Goal: Book appointment/travel/reservation

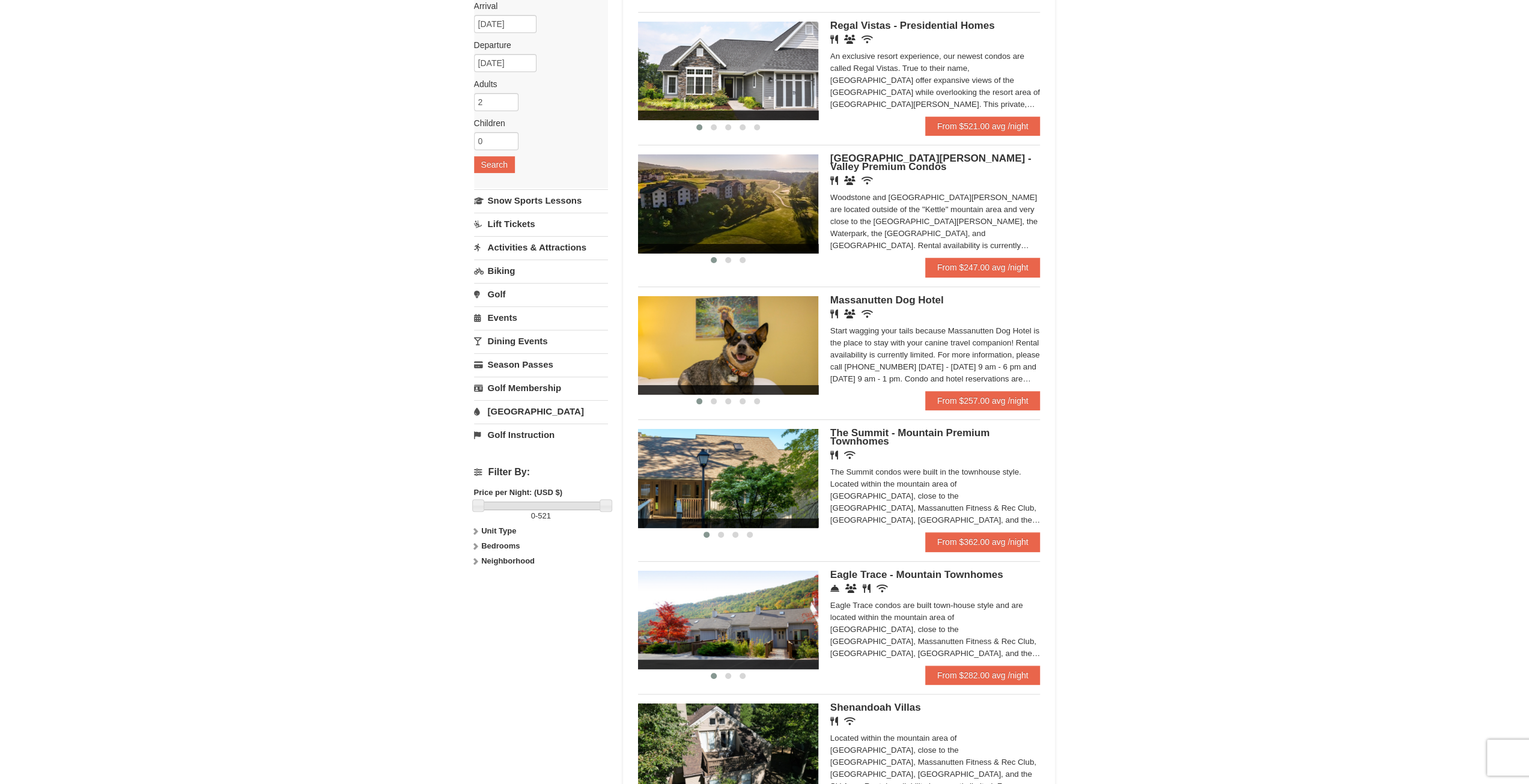
scroll to position [160, 0]
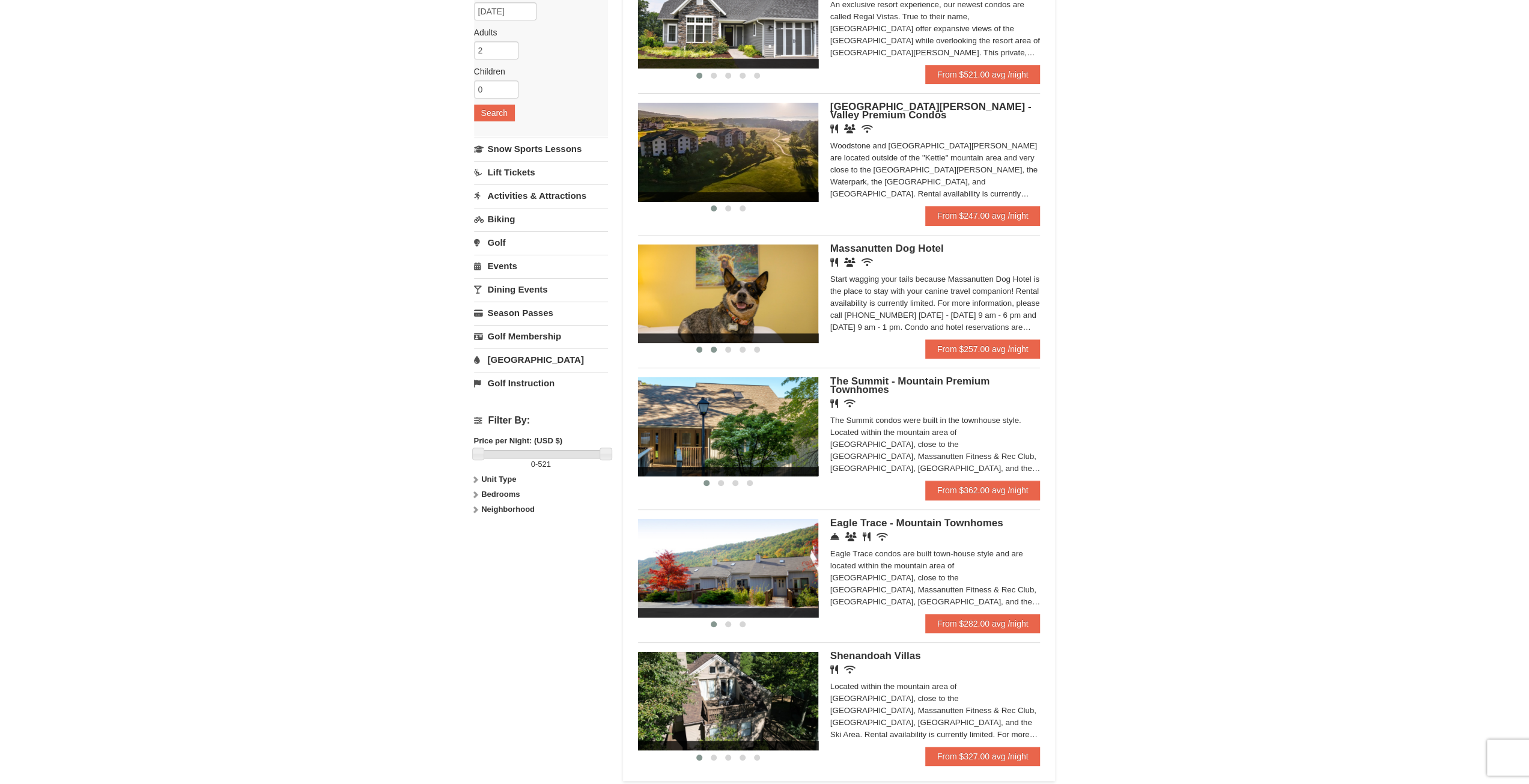
click at [708, 351] on button at bounding box center [714, 350] width 14 height 12
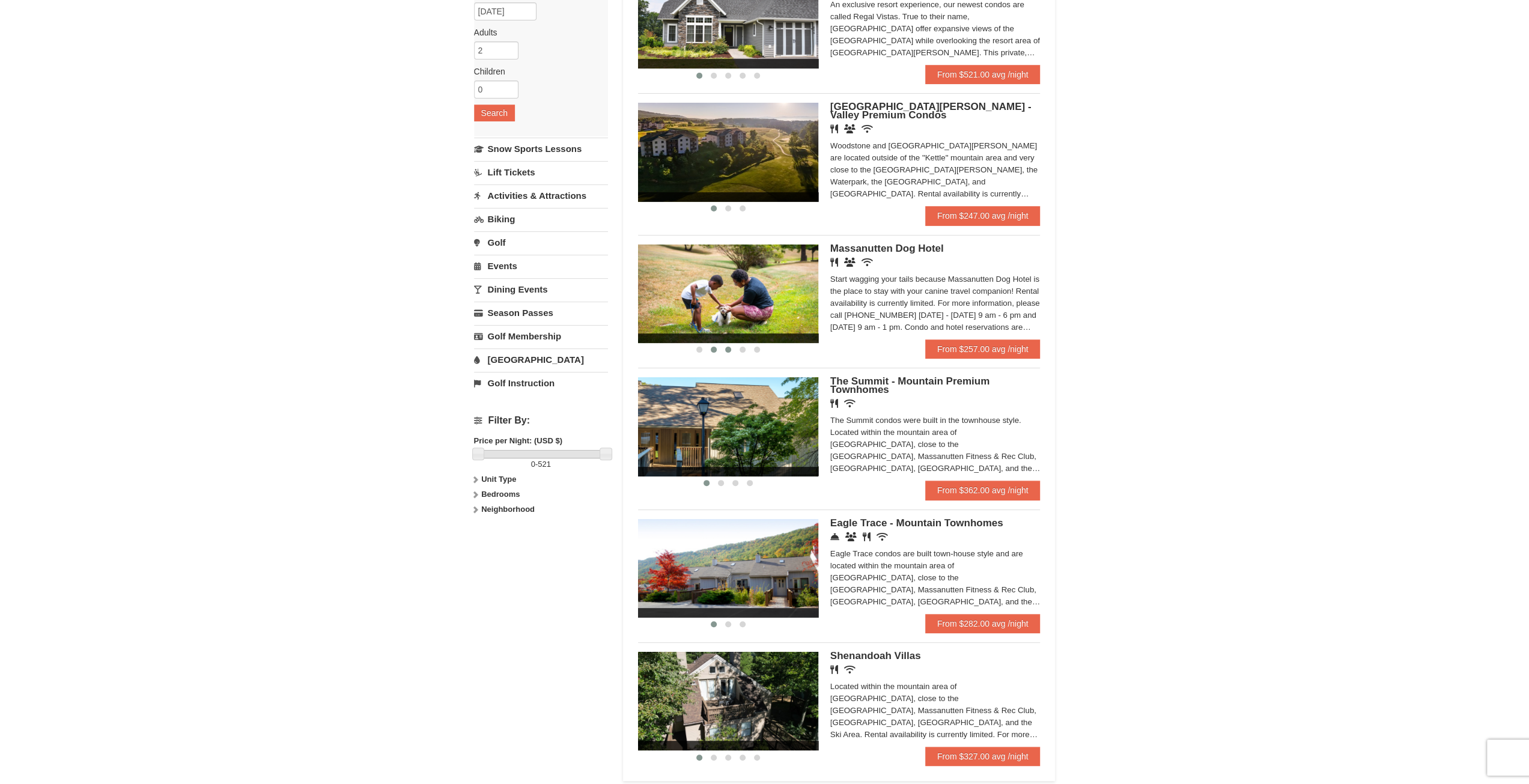
click at [732, 353] on button at bounding box center [728, 350] width 14 height 12
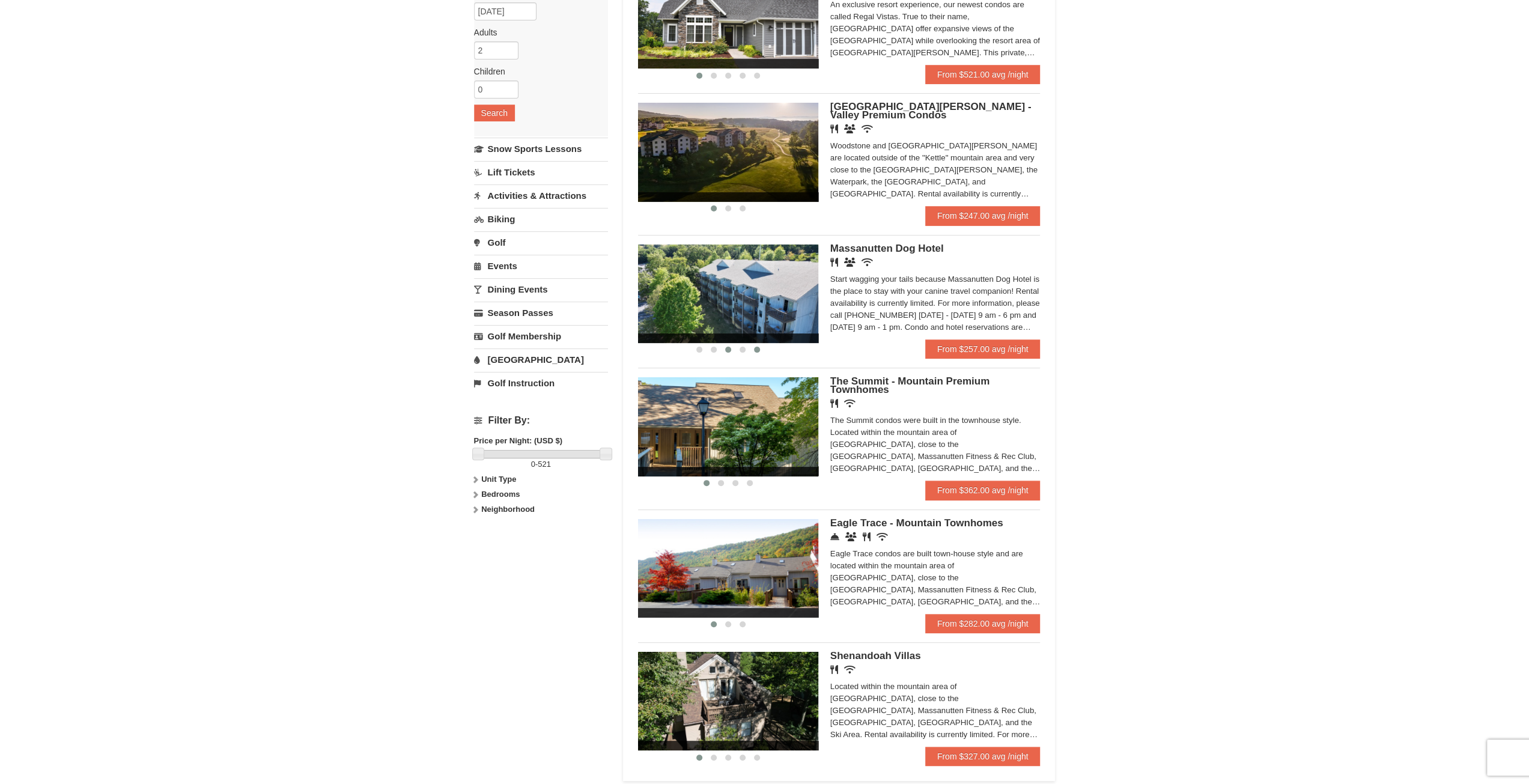
click at [753, 349] on div at bounding box center [728, 349] width 180 height 12
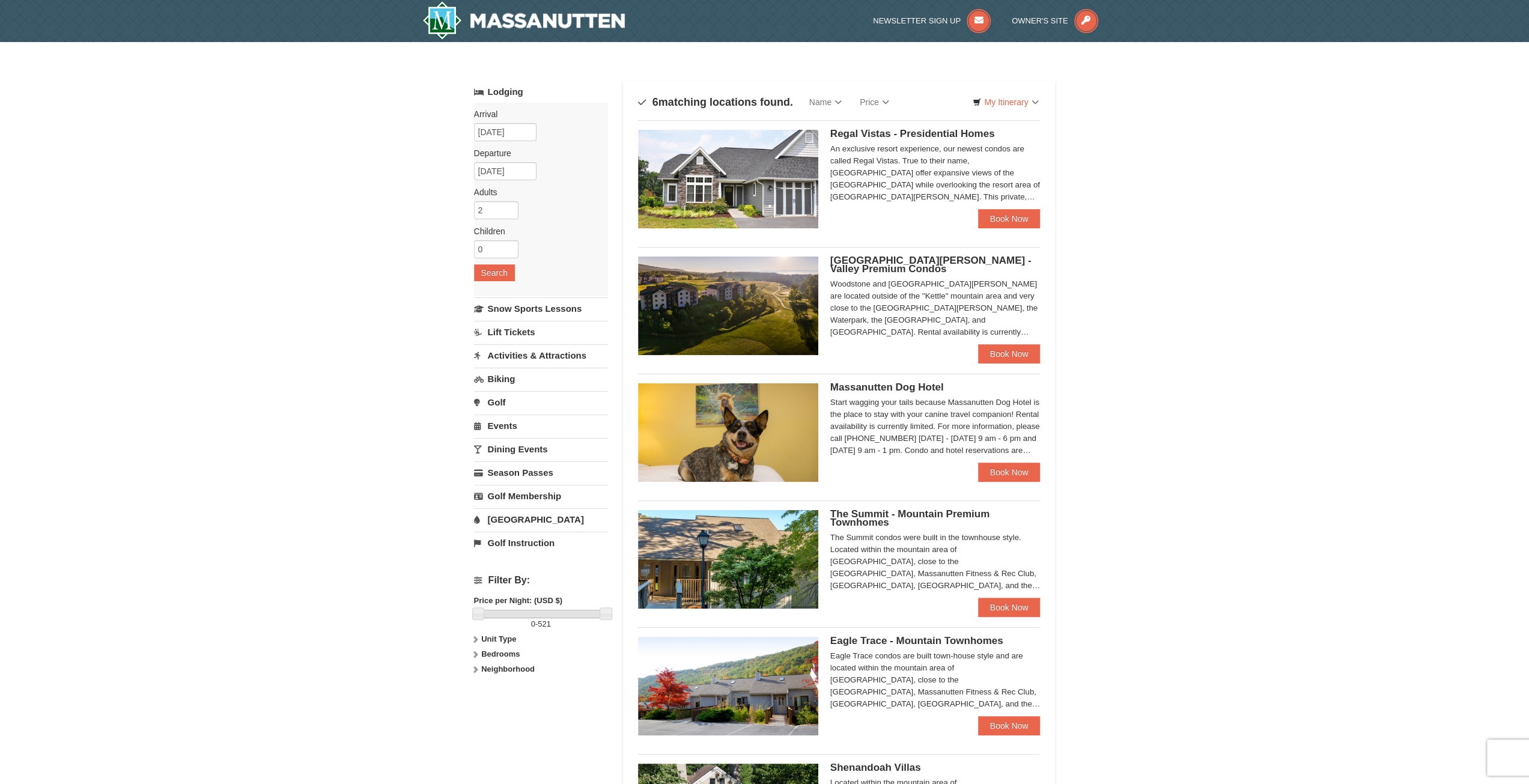
click at [562, 351] on link "Activities & Attractions" at bounding box center [540, 355] width 134 height 22
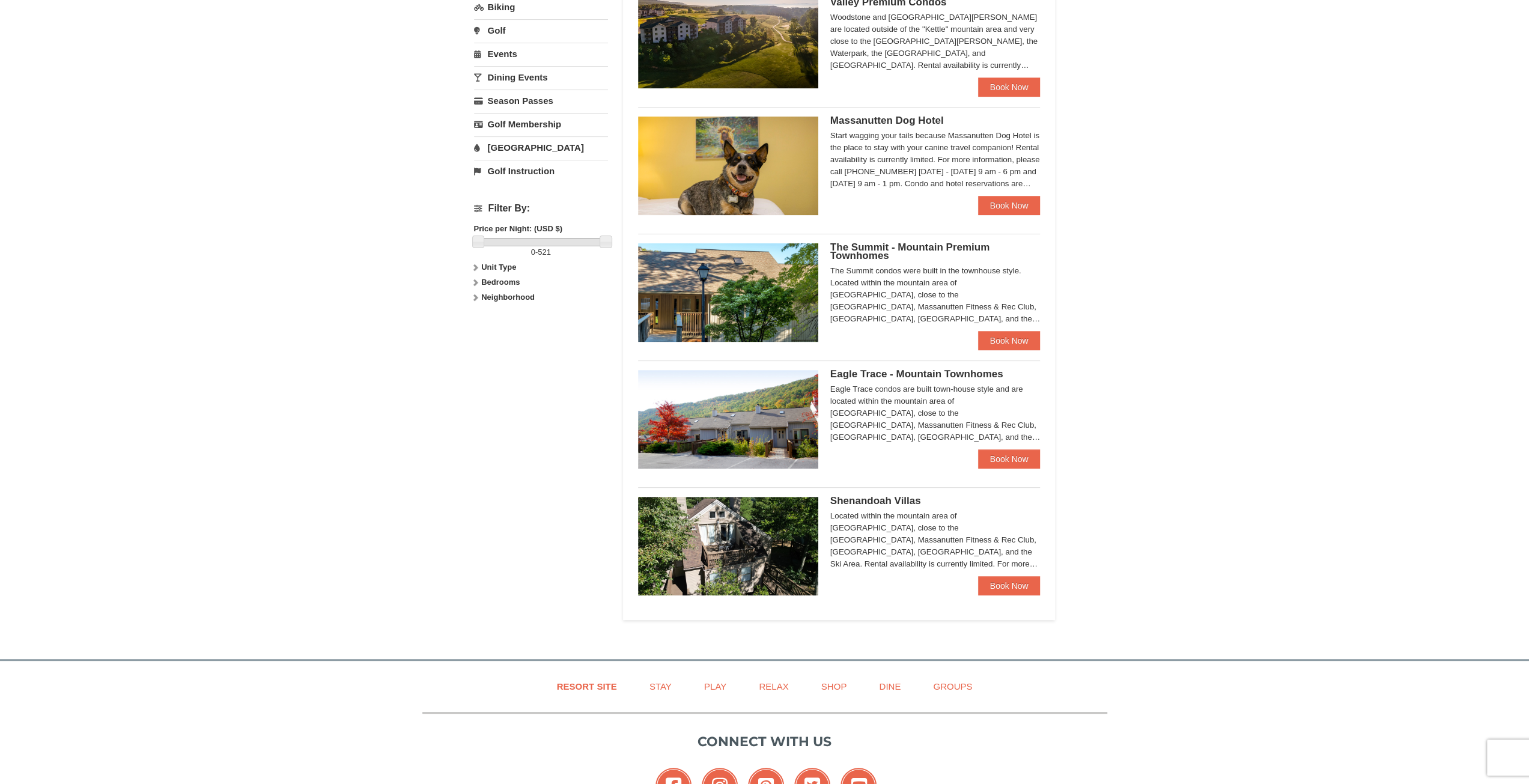
scroll to position [320, 0]
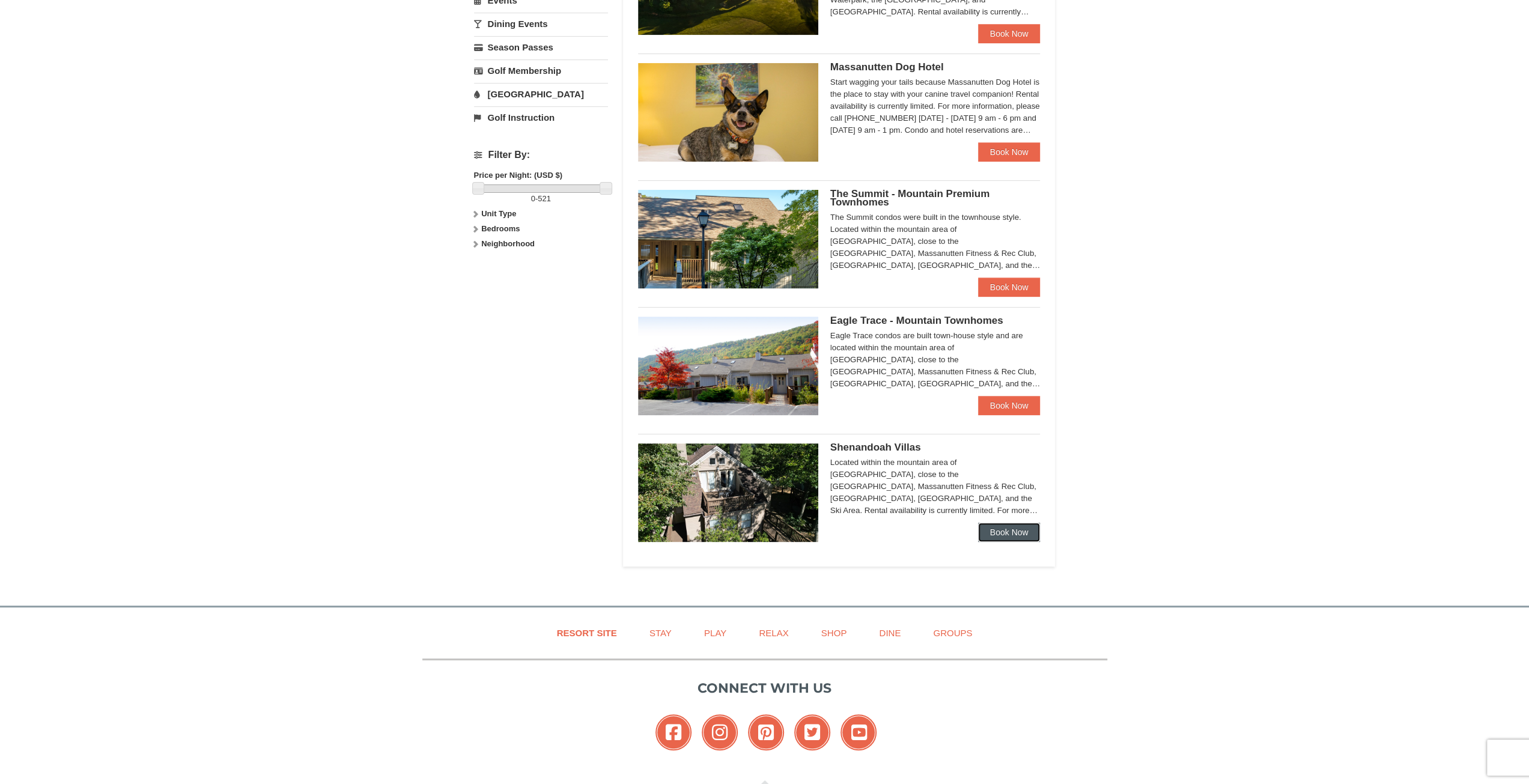
click at [1019, 532] on link "Book Now" at bounding box center [1010, 532] width 63 height 19
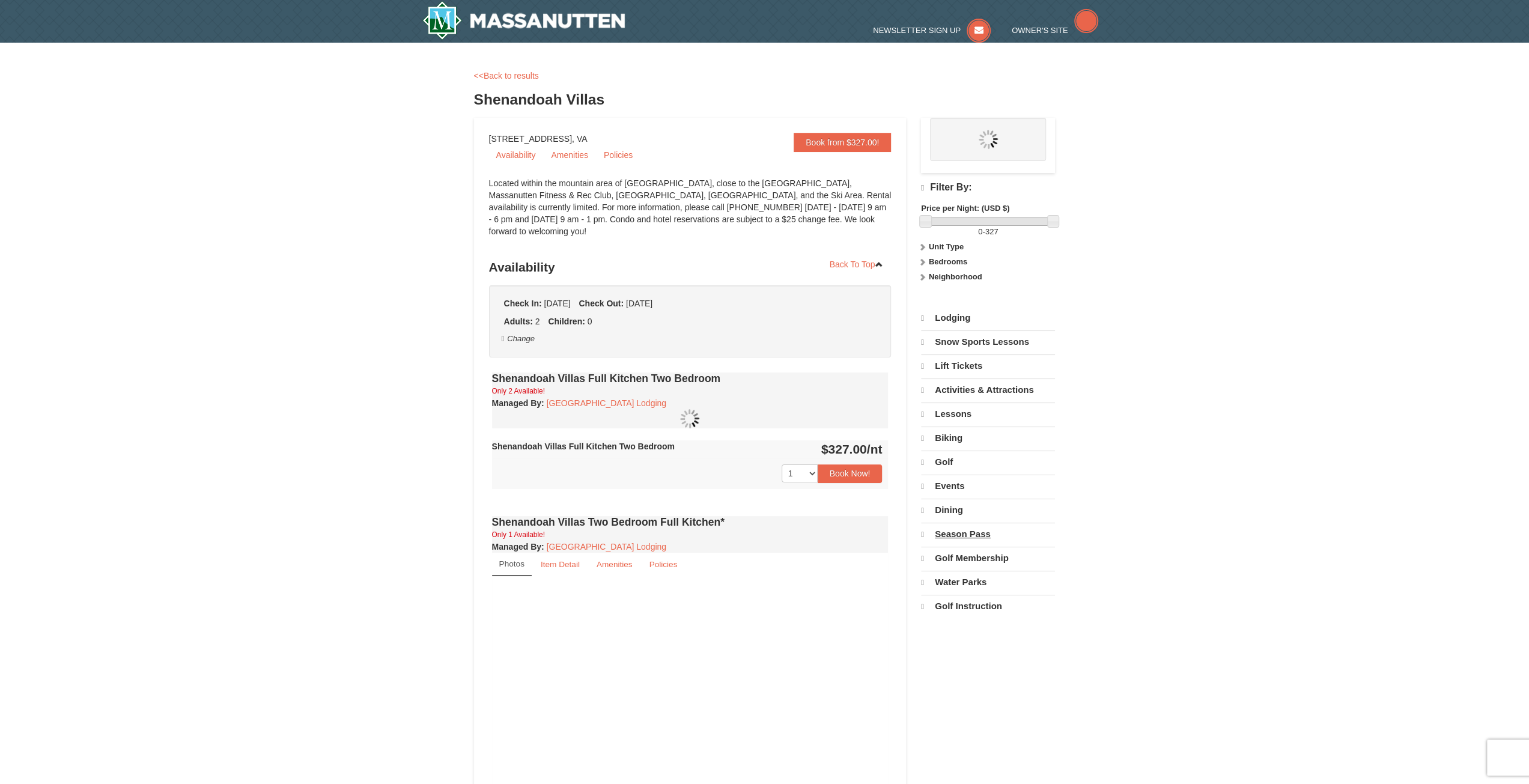
select select "9"
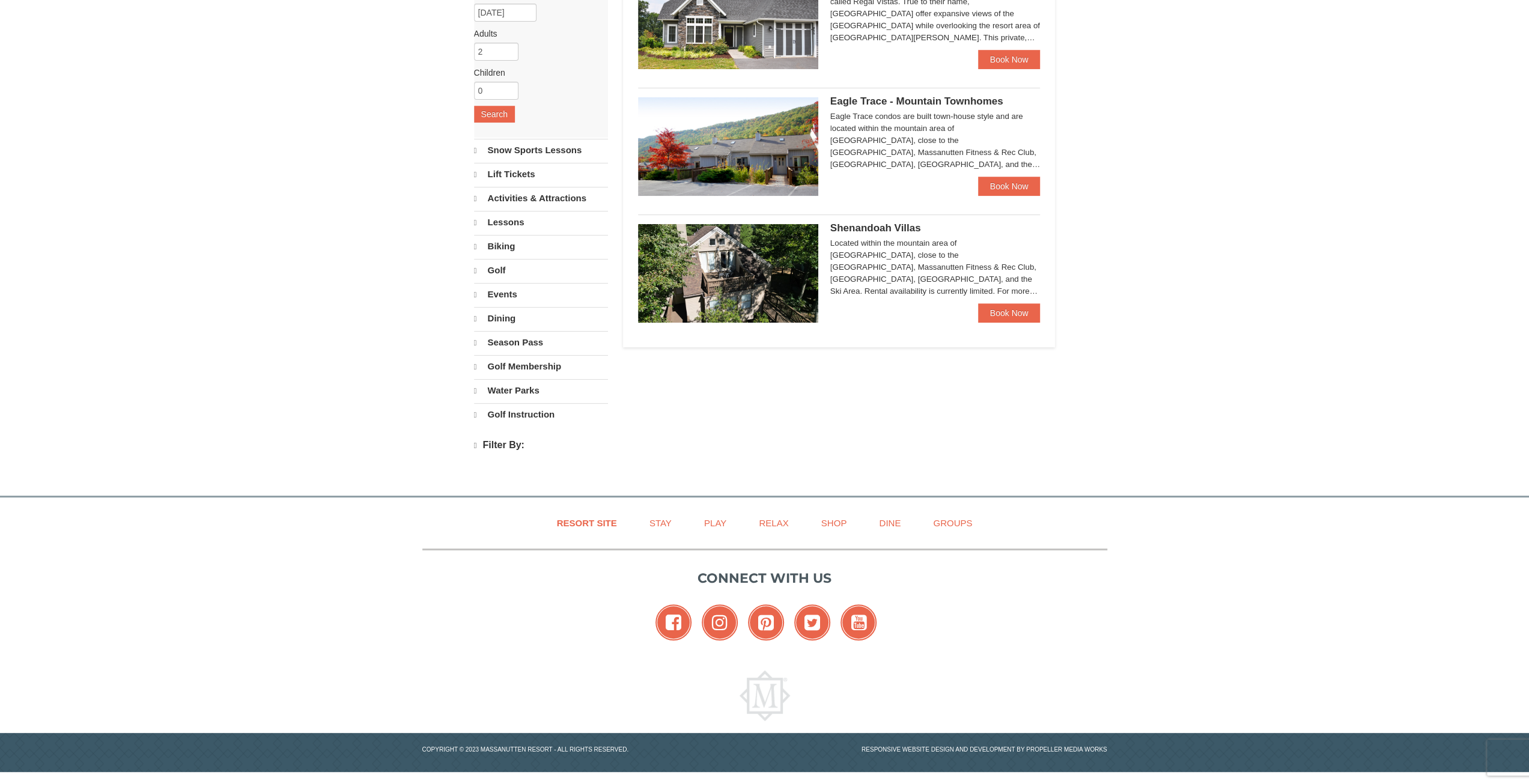
select select "9"
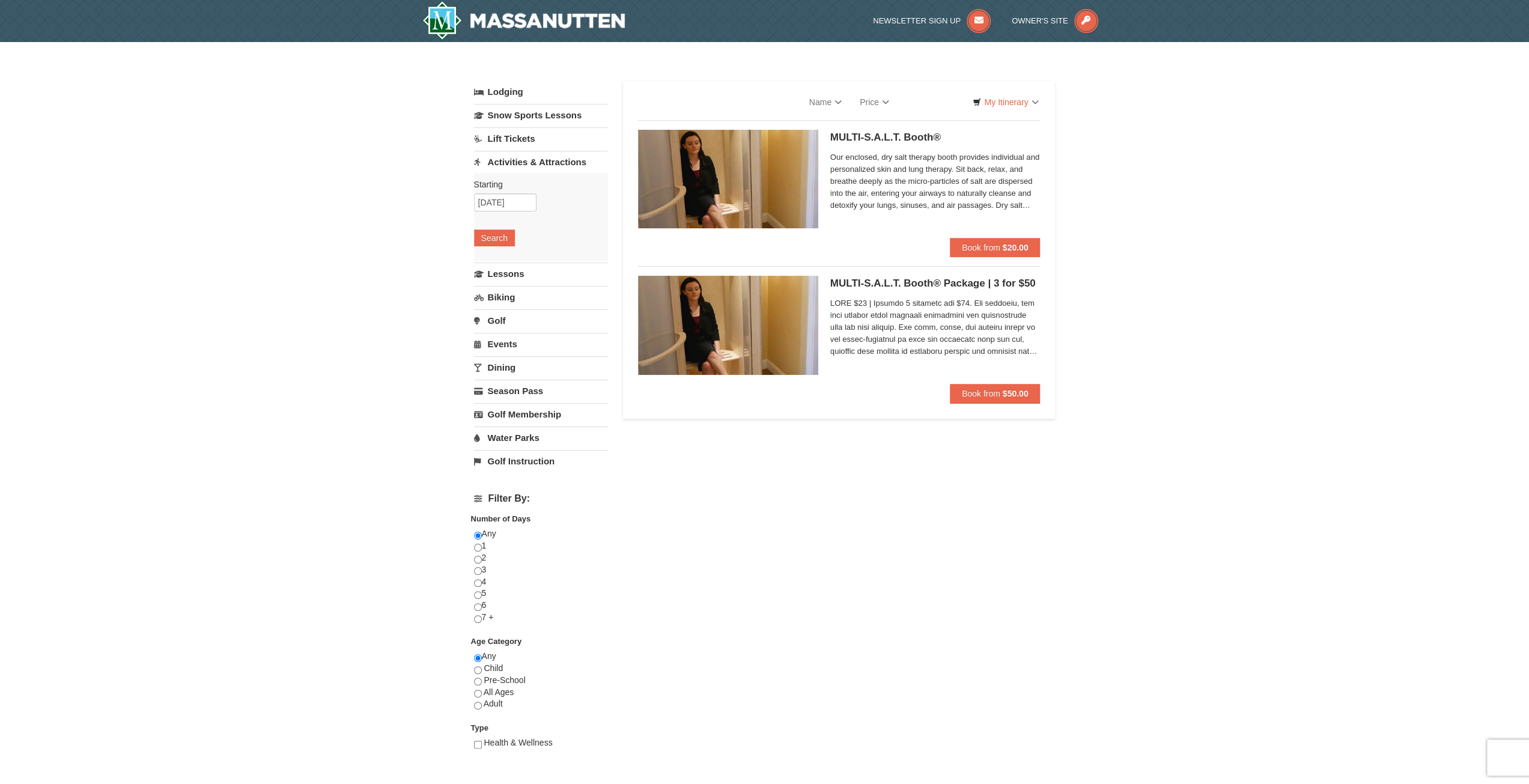
select select "9"
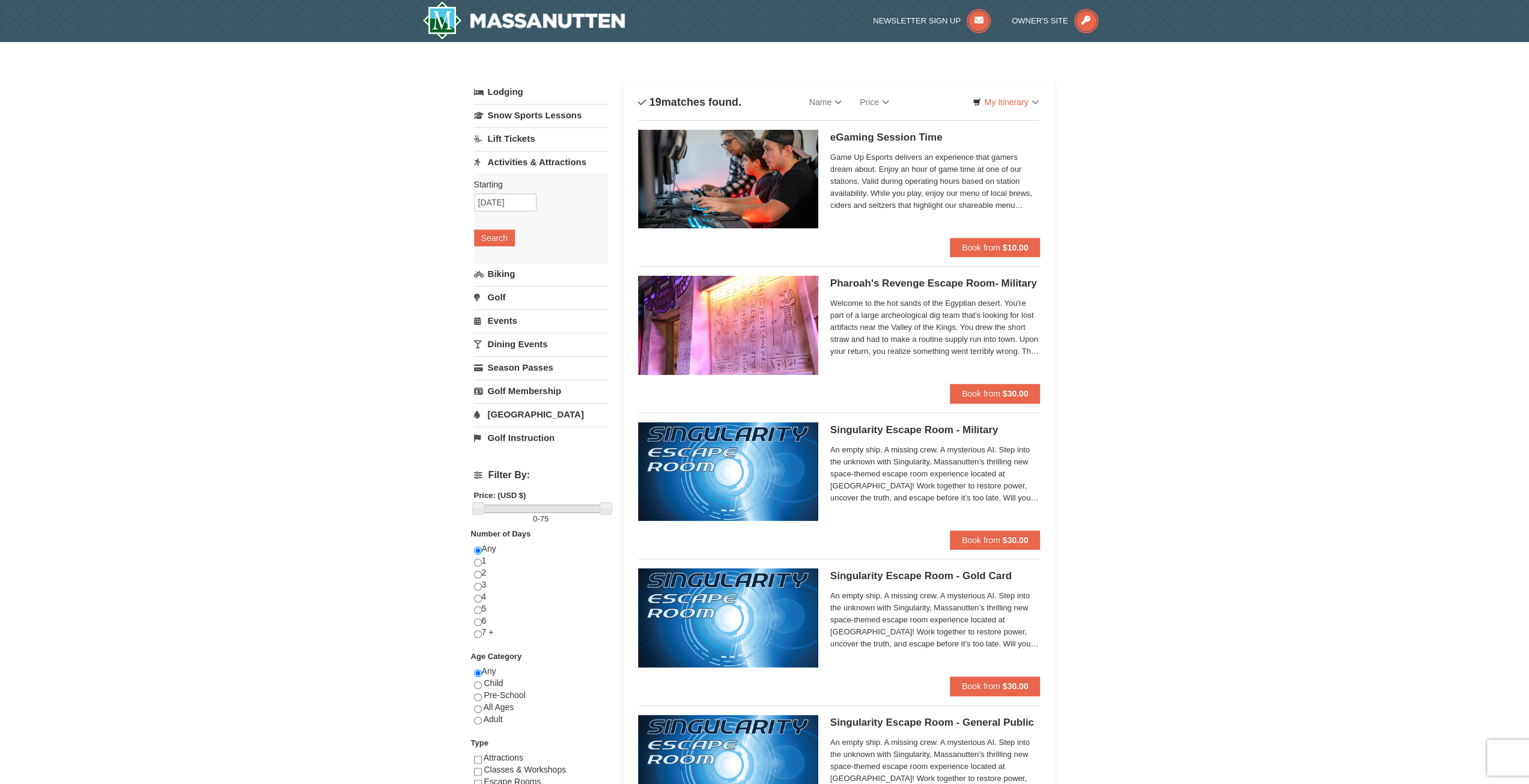
click at [983, 278] on h5 "Pharoah's Revenge Escape Room- Military Massanutten Escape Rooms & Virtual Real…" at bounding box center [935, 284] width 210 height 12
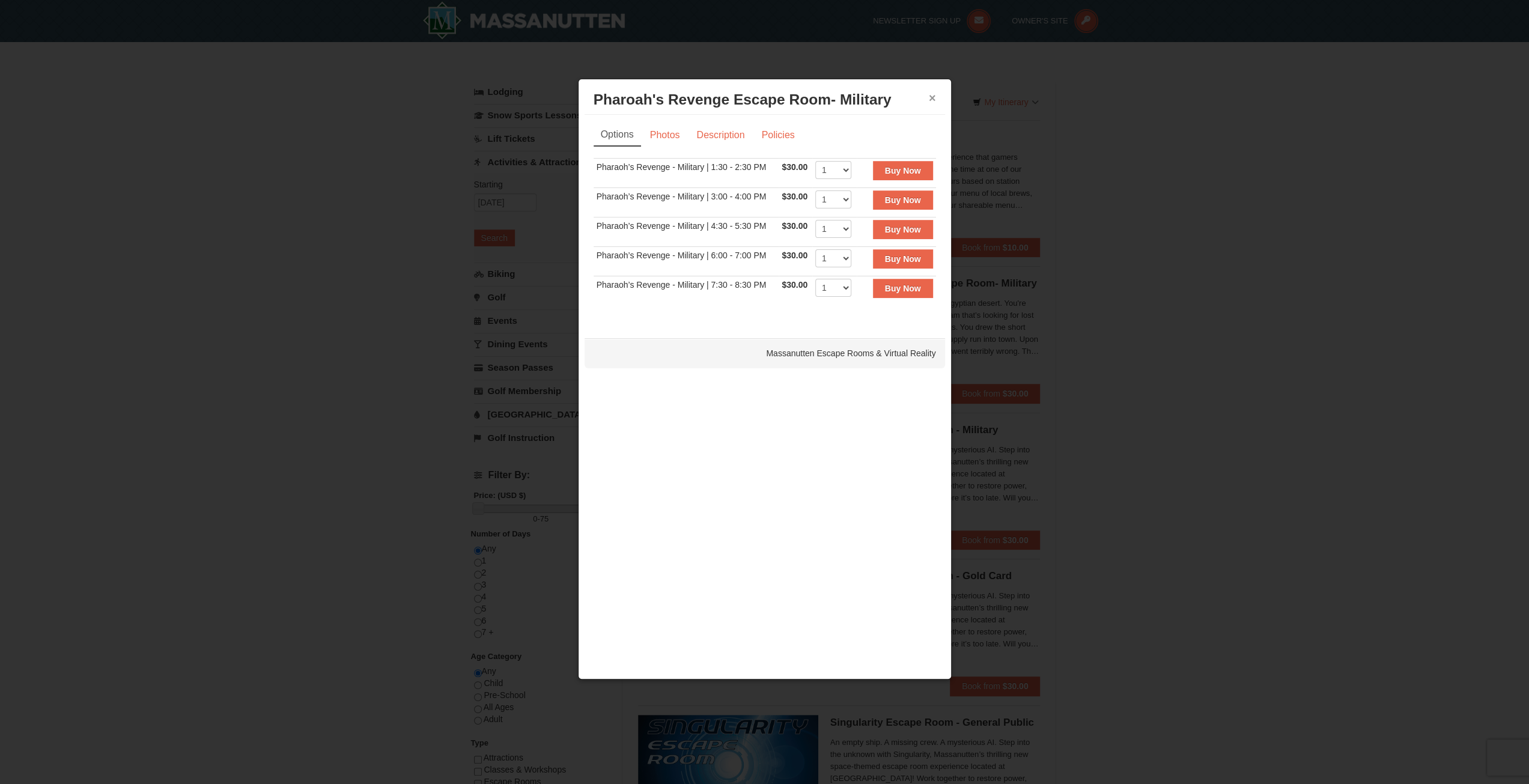
click at [932, 93] on button "×" at bounding box center [932, 98] width 7 height 12
